Goal: Find specific page/section: Find specific page/section

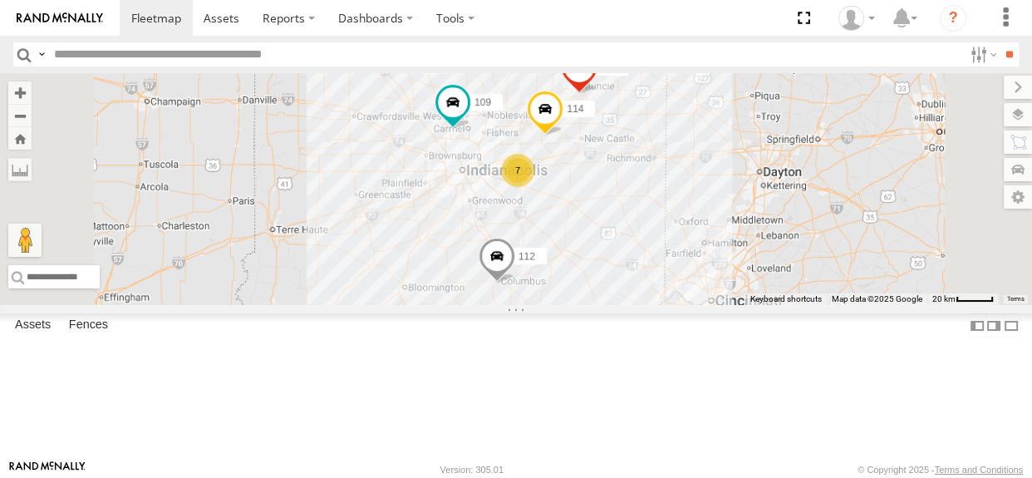
click at [534, 187] on div "7" at bounding box center [517, 170] width 33 height 33
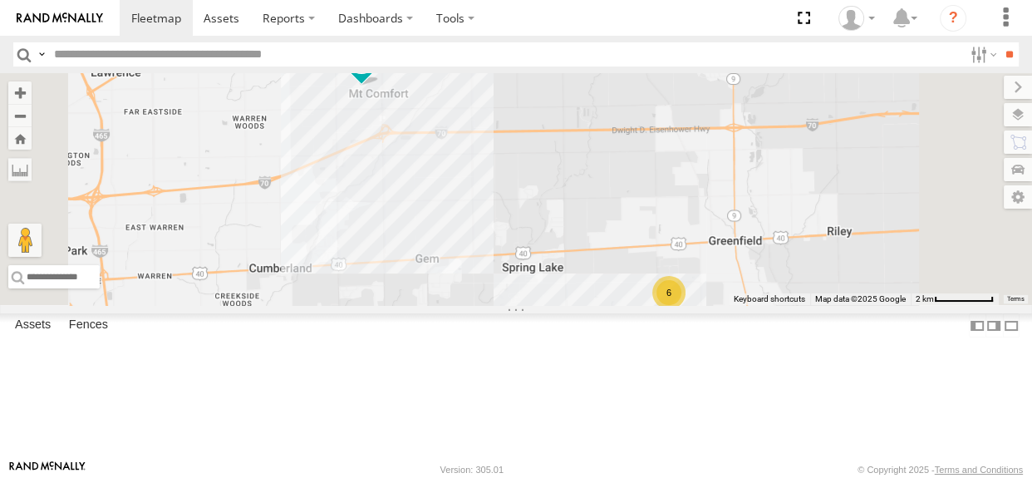
click at [686, 309] on div "6" at bounding box center [669, 292] width 33 height 33
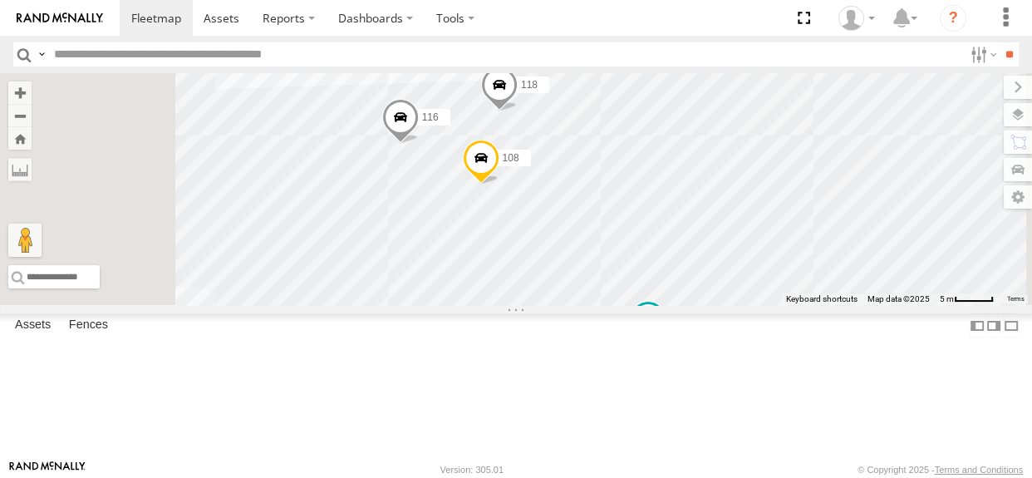
drag, startPoint x: 832, startPoint y: 303, endPoint x: 810, endPoint y: 318, distance: 26.8
click at [810, 305] on div "114 109 111 112 113 116 110 118 108 115 117" at bounding box center [516, 189] width 1032 height 232
click at [32, 141] on button "Zoom Home" at bounding box center [19, 138] width 23 height 22
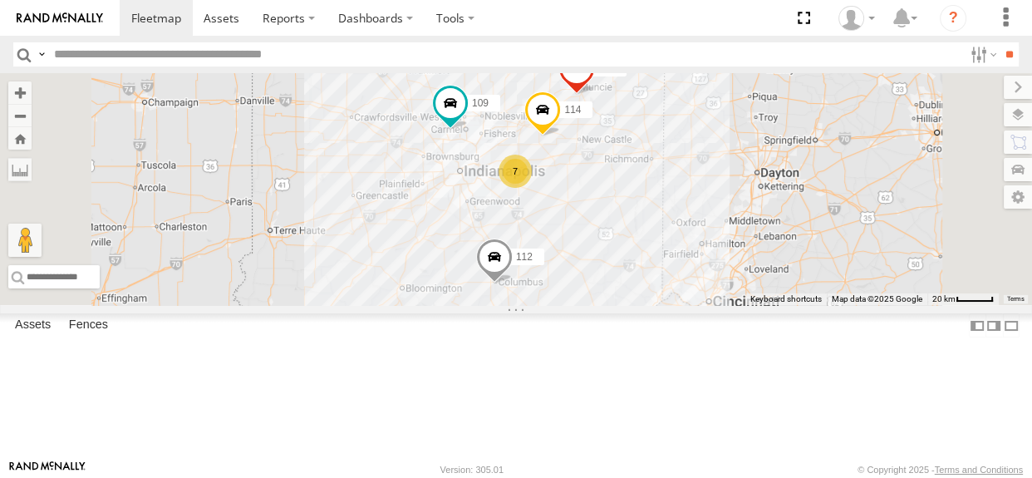
click at [692, 276] on div "114 7 109 111 112" at bounding box center [516, 189] width 1032 height 232
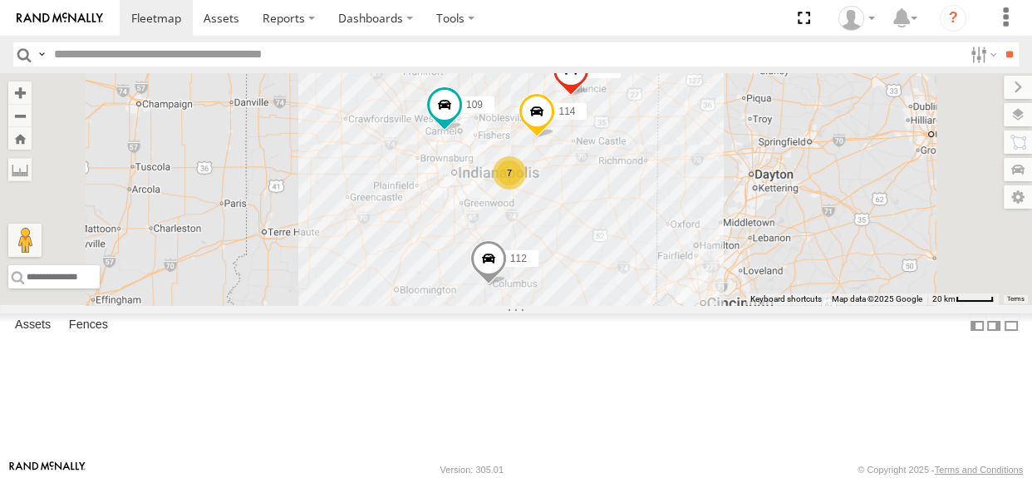
drag, startPoint x: 690, startPoint y: 276, endPoint x: 667, endPoint y: 283, distance: 24.2
click at [667, 283] on div "114 7 109 111 112" at bounding box center [516, 189] width 1032 height 232
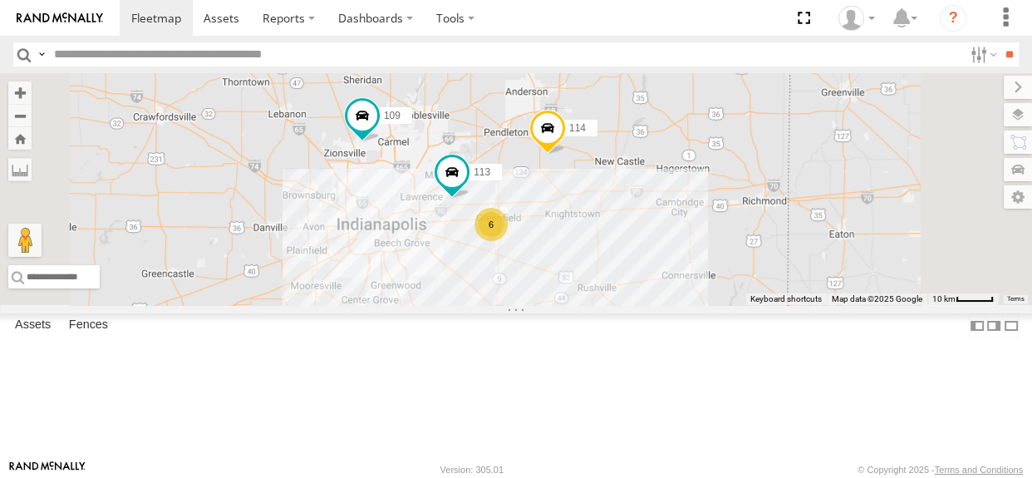
drag, startPoint x: 790, startPoint y: 223, endPoint x: 751, endPoint y: 270, distance: 60.9
click at [751, 270] on div "114 109 111 112 6 113" at bounding box center [516, 189] width 1032 height 232
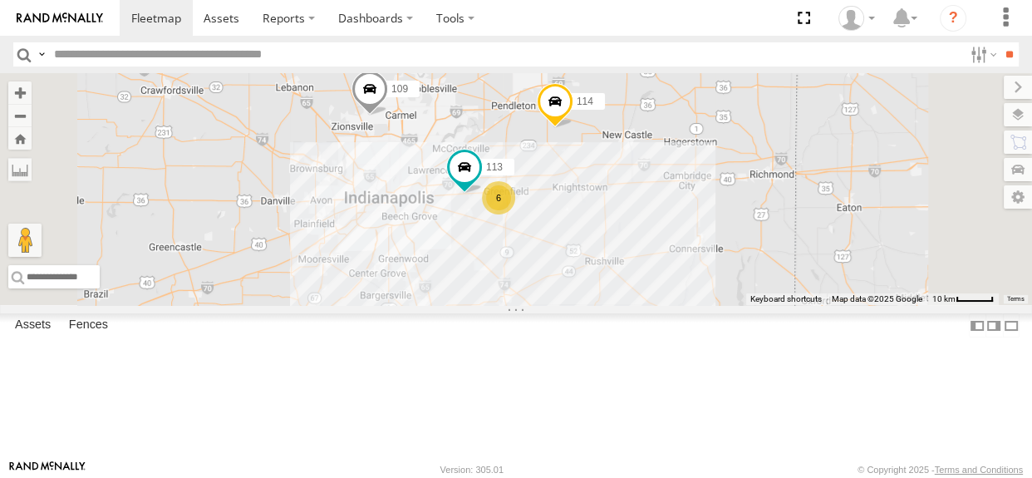
drag, startPoint x: 690, startPoint y: 324, endPoint x: 669, endPoint y: 337, distance: 24.7
click at [669, 305] on div "114 6 109 111 112 113" at bounding box center [516, 189] width 1032 height 232
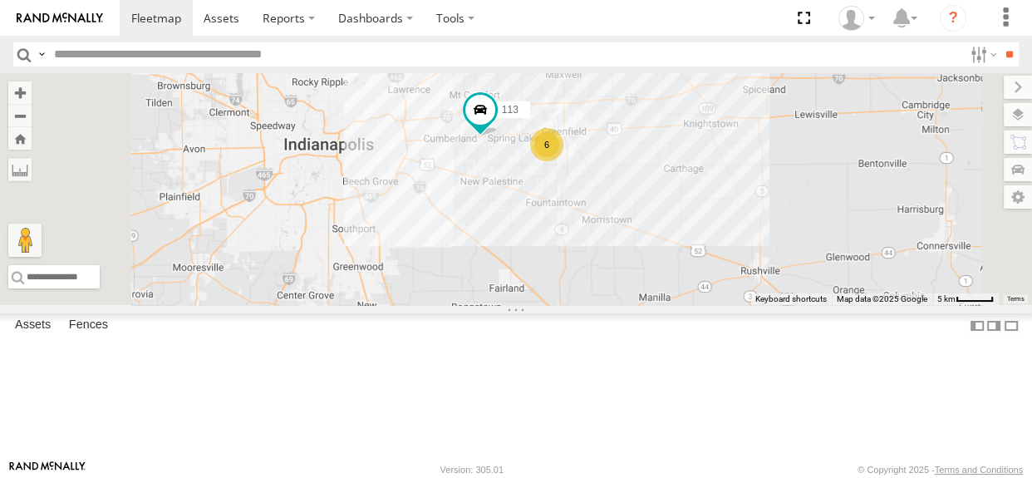
drag, startPoint x: 693, startPoint y: 310, endPoint x: 699, endPoint y: 298, distance: 13.8
click at [699, 298] on div "114 109 111 112 113 6" at bounding box center [516, 189] width 1032 height 232
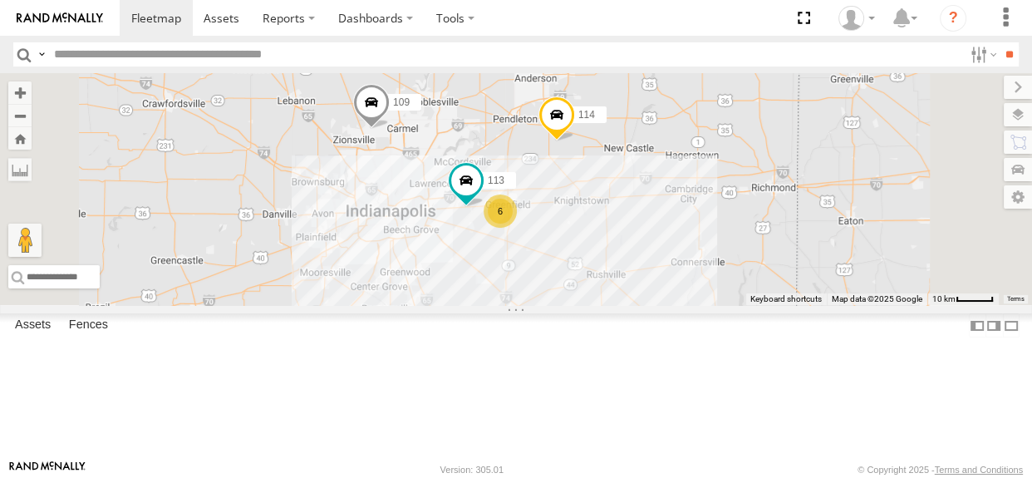
drag, startPoint x: 698, startPoint y: 298, endPoint x: 677, endPoint y: 328, distance: 37.1
click at [677, 305] on div "114 109 111 112 113 6" at bounding box center [516, 189] width 1032 height 232
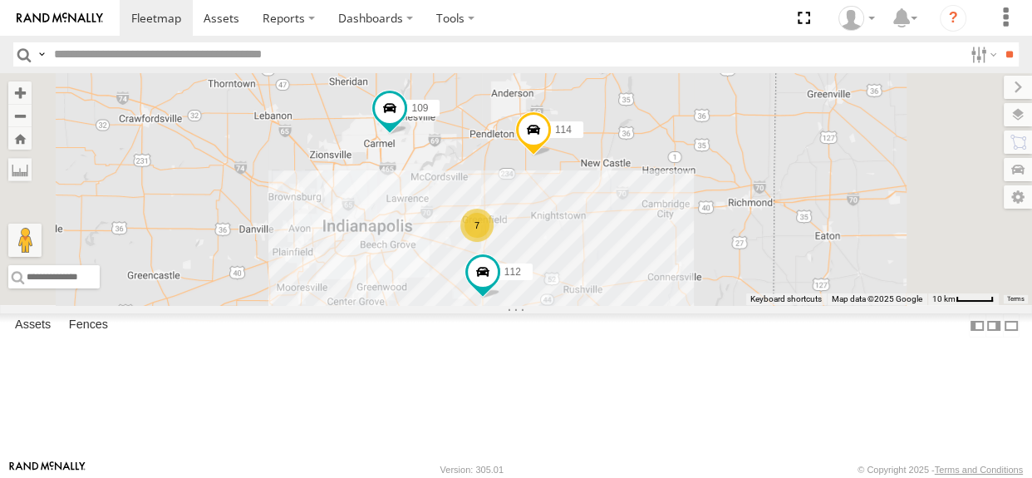
drag, startPoint x: 844, startPoint y: 224, endPoint x: 810, endPoint y: 235, distance: 35.0
click at [810, 235] on div "114 109 111 112 7" at bounding box center [516, 189] width 1032 height 232
